Goal: Check status: Check status

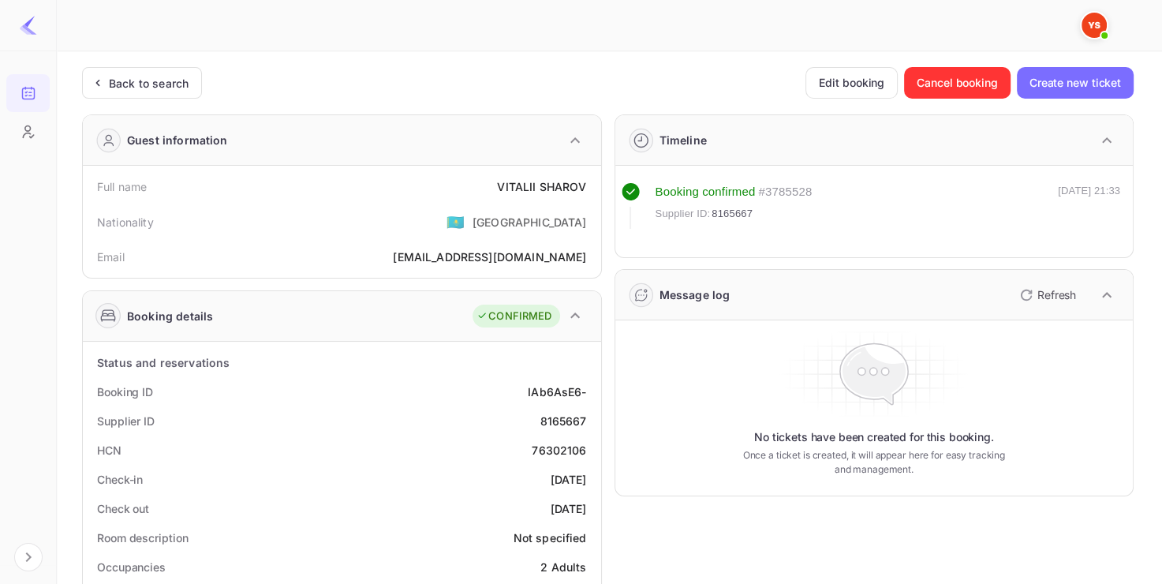
click at [145, 79] on div "Back to search" at bounding box center [149, 83] width 80 height 17
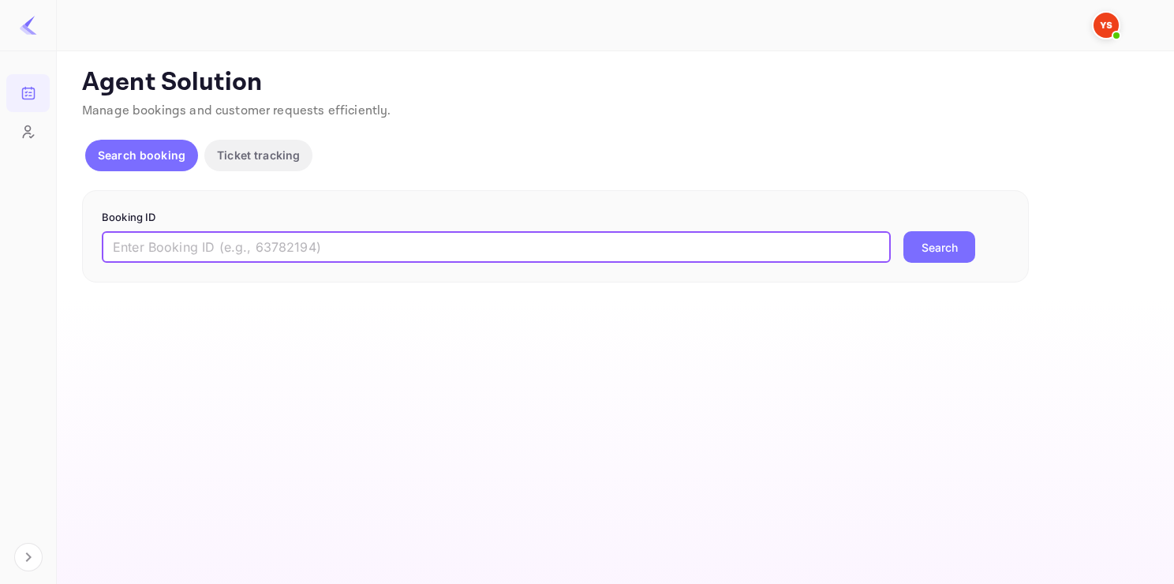
click at [262, 245] on input "text" at bounding box center [496, 247] width 789 height 32
paste input "9284444"
type input "9284444"
click at [904, 231] on button "Search" at bounding box center [940, 247] width 72 height 32
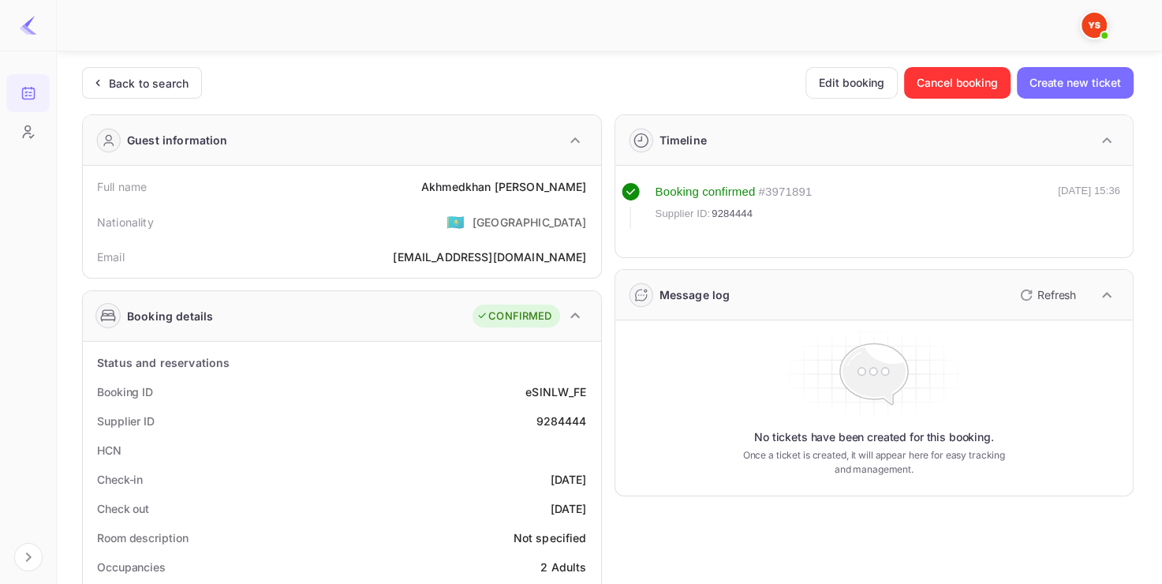
scroll to position [47, 0]
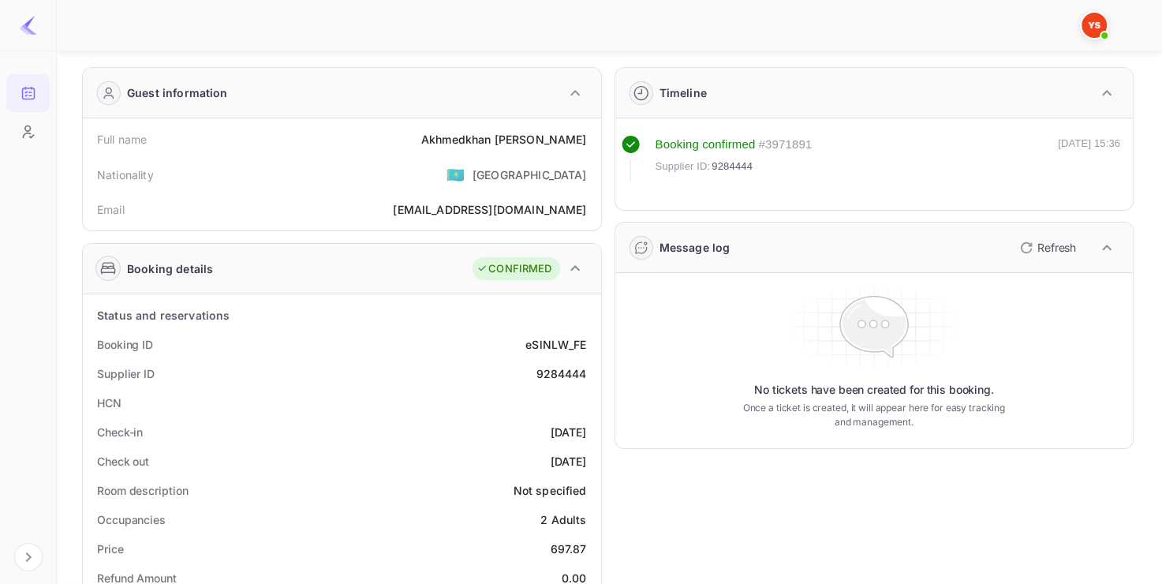
click at [549, 376] on div "9284444" at bounding box center [561, 373] width 51 height 17
copy div "9284444"
copy div "[PERSON_NAME]"
drag, startPoint x: 467, startPoint y: 140, endPoint x: 584, endPoint y: 136, distance: 116.9
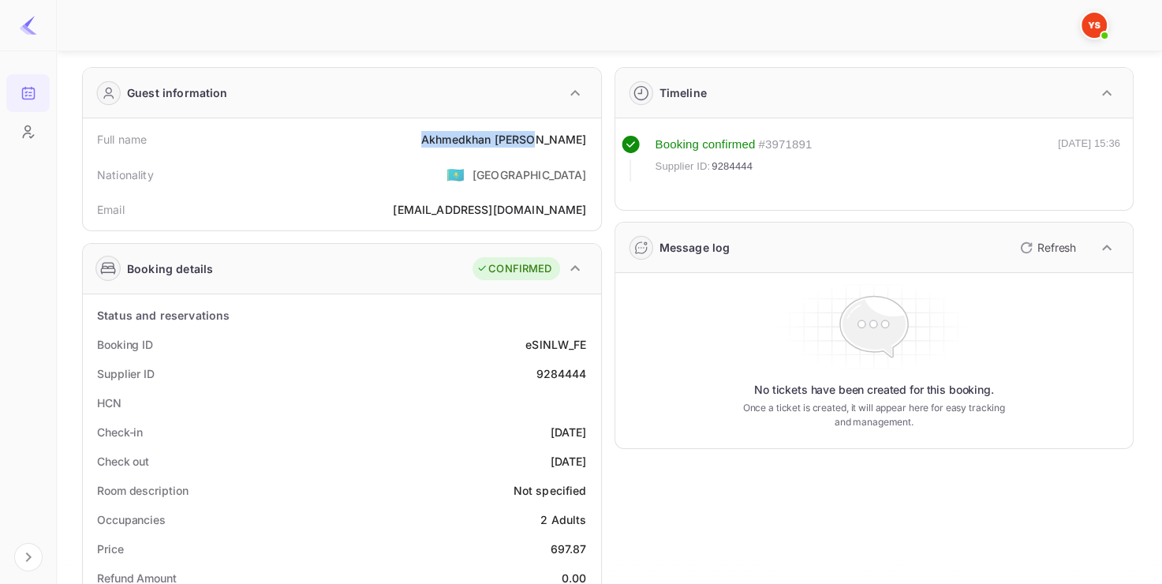
click at [585, 136] on div "Full name [PERSON_NAME]" at bounding box center [342, 139] width 506 height 29
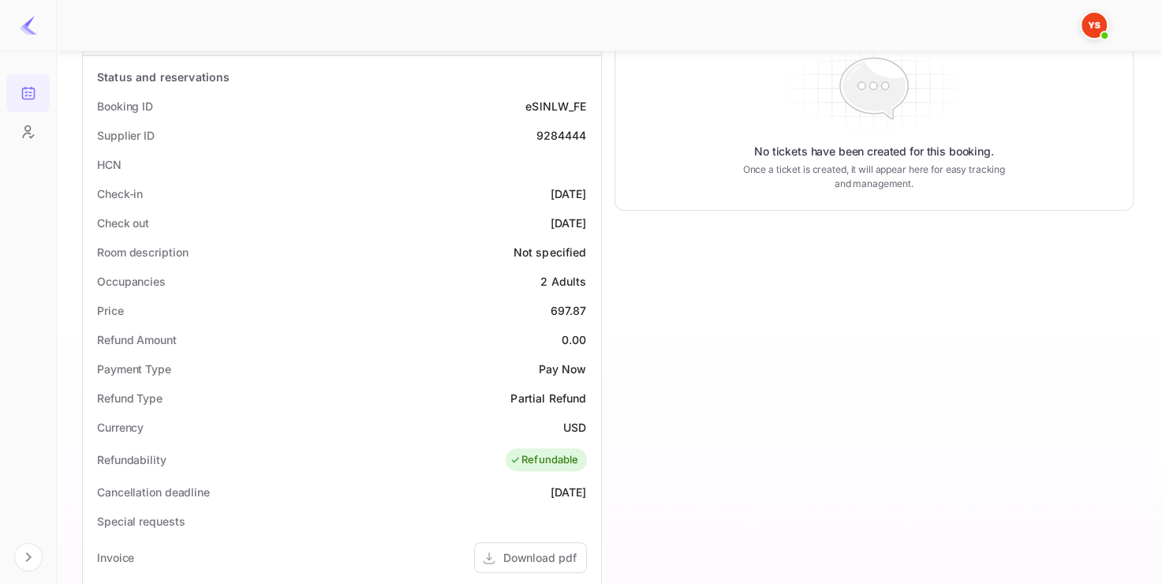
scroll to position [287, 0]
drag, startPoint x: 542, startPoint y: 310, endPoint x: 590, endPoint y: 308, distance: 48.2
click at [590, 309] on div "Price 697.87" at bounding box center [342, 308] width 506 height 29
copy div "697.87"
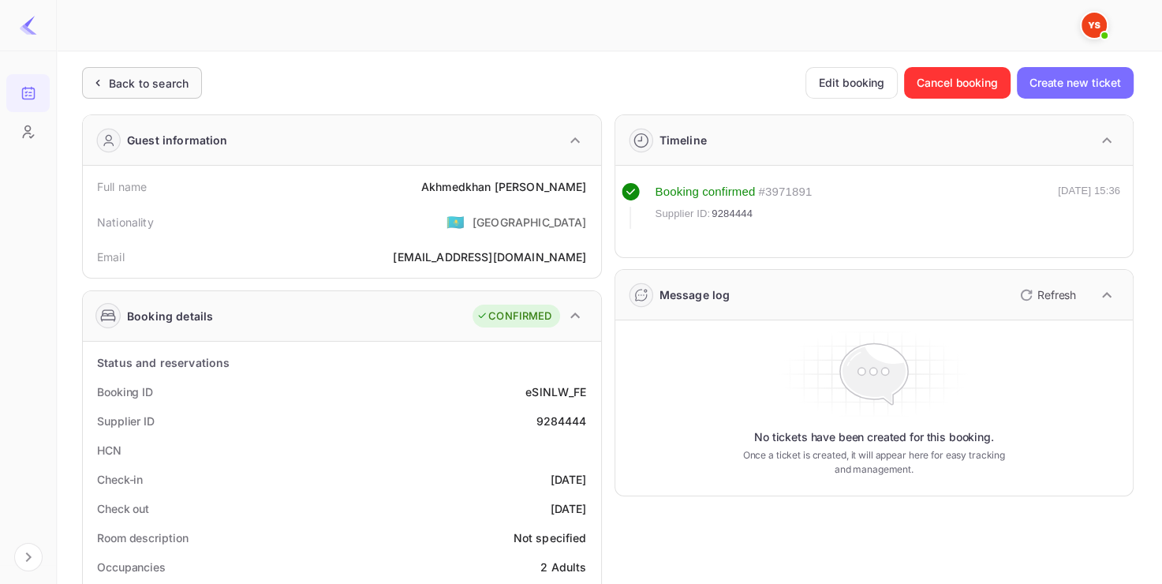
click at [186, 89] on div "Back to search" at bounding box center [149, 83] width 80 height 17
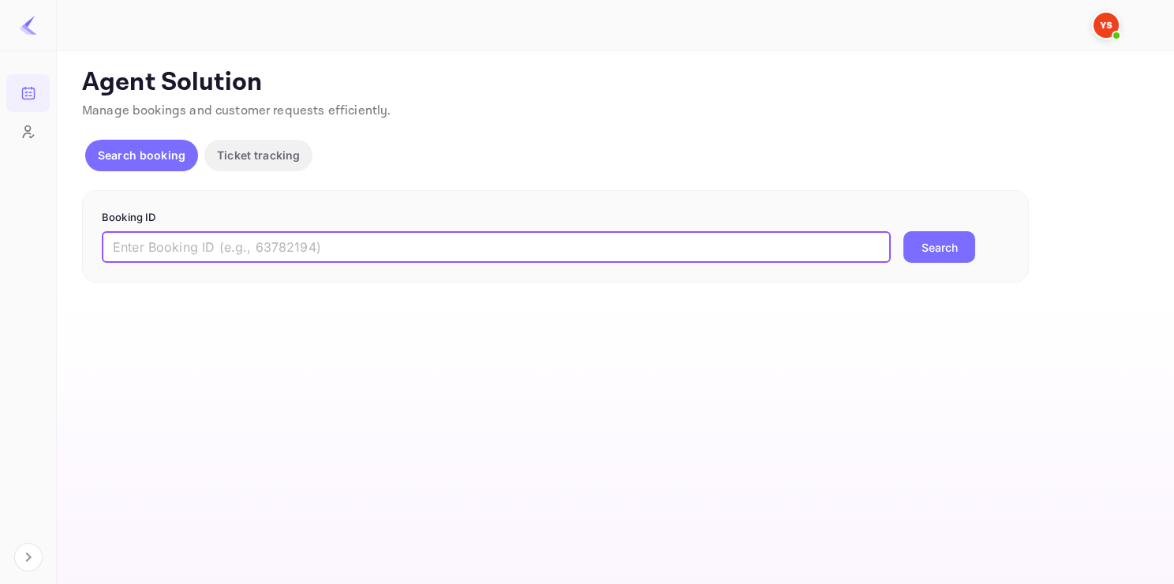
paste input "9435676"
click at [391, 248] on input "9435676" at bounding box center [496, 247] width 789 height 32
type input "9435676"
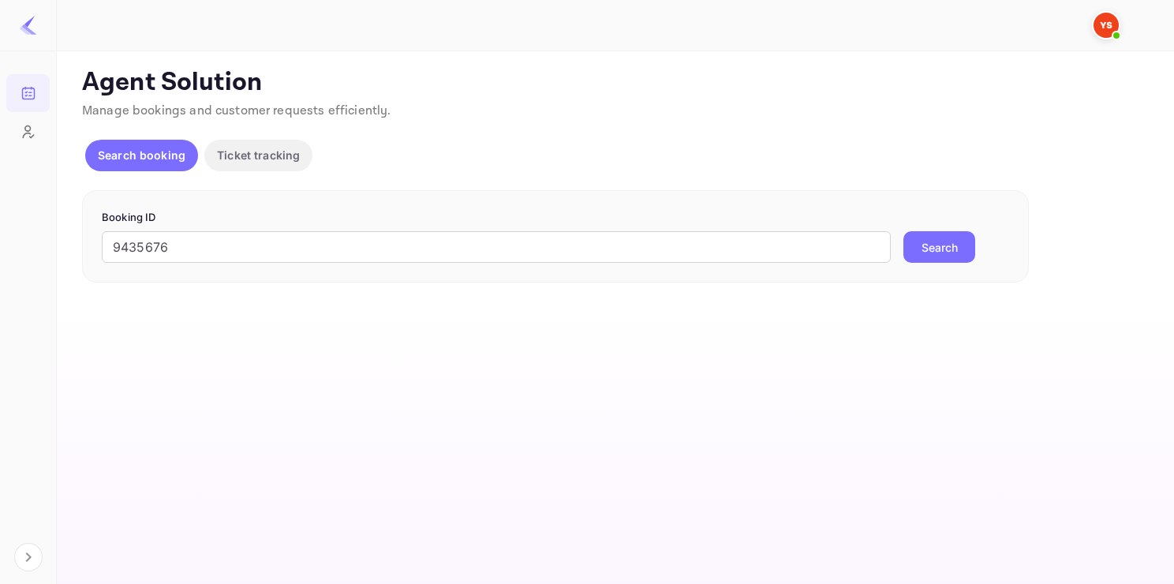
click at [921, 234] on button "Search" at bounding box center [940, 247] width 72 height 32
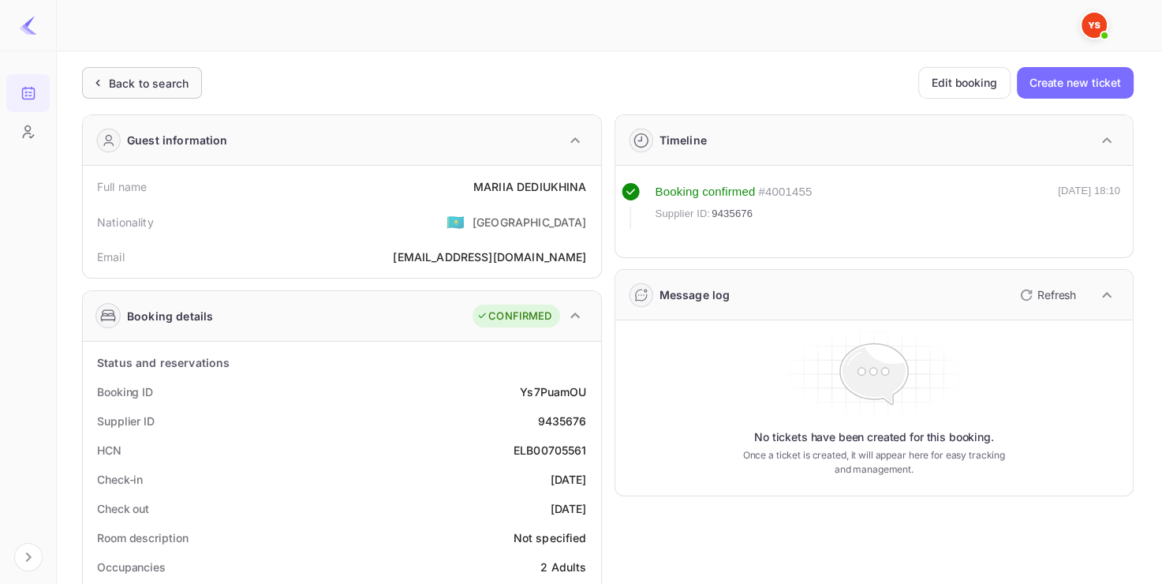
click at [160, 92] on div "Back to search" at bounding box center [142, 83] width 120 height 32
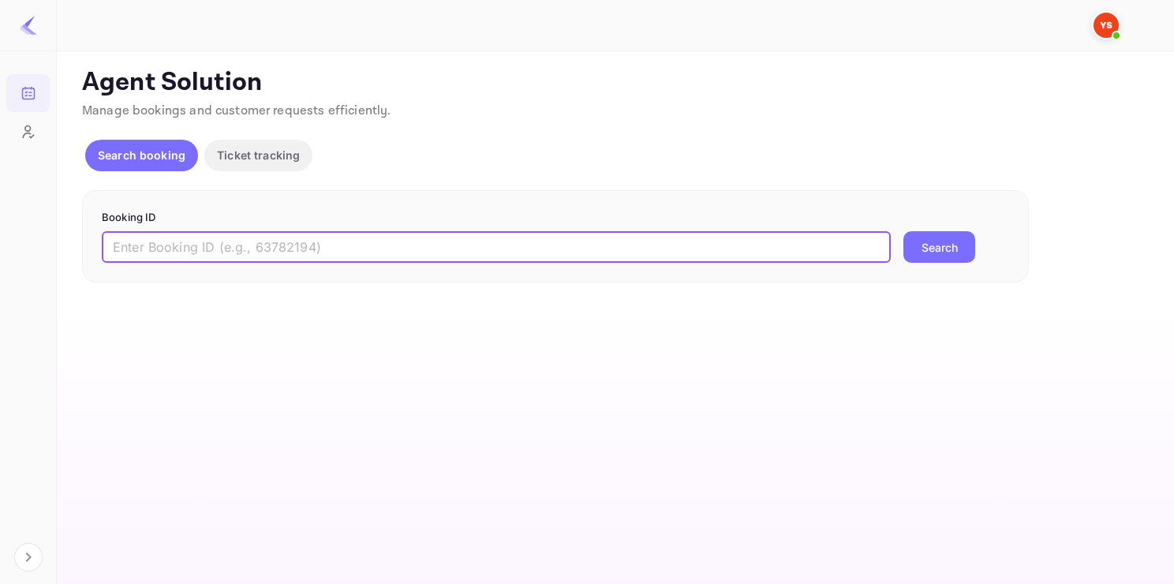
click at [271, 262] on input "text" at bounding box center [496, 247] width 789 height 32
paste input "9435676"
type input "9435676"
click at [967, 239] on button "Search" at bounding box center [940, 247] width 72 height 32
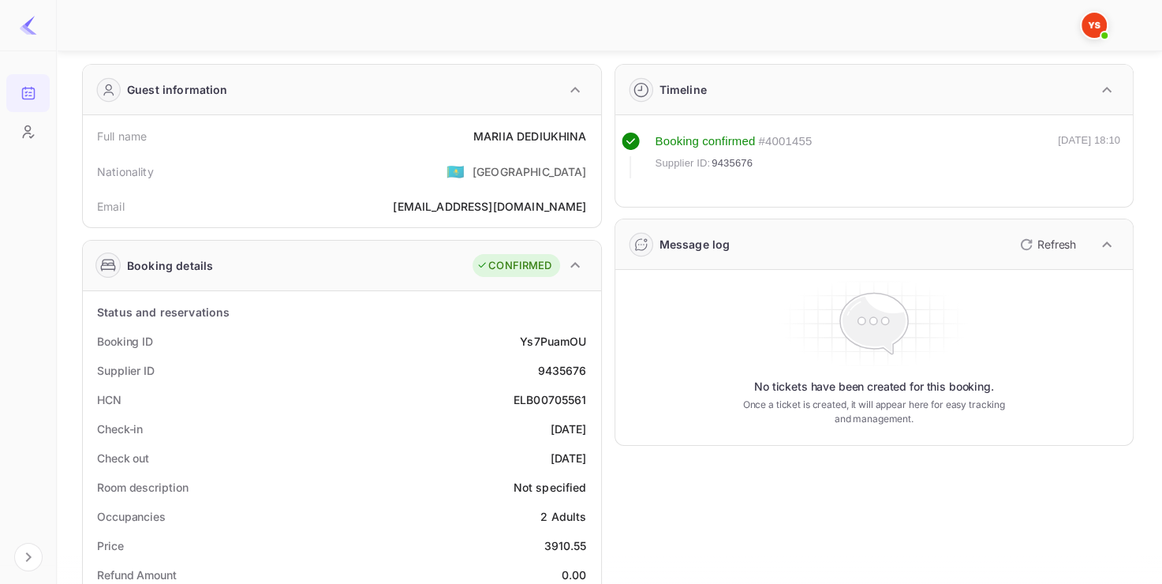
scroll to position [57, 0]
